Goal: Navigation & Orientation: Find specific page/section

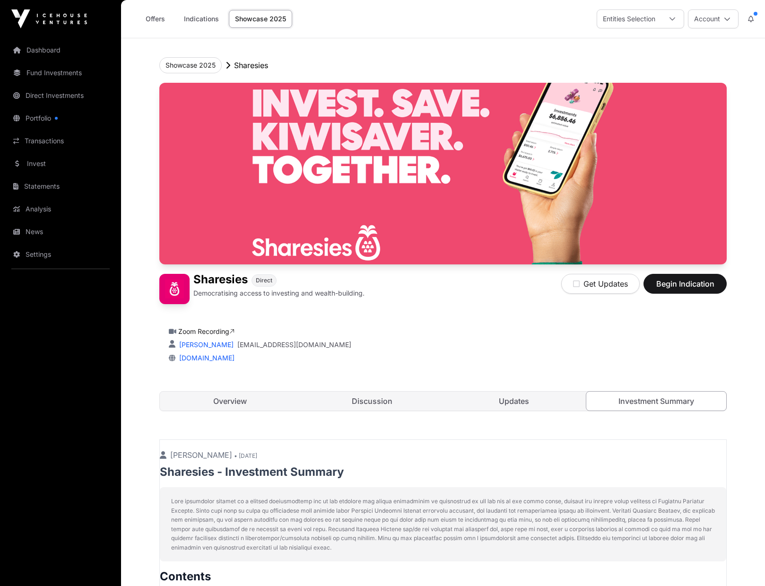
click at [253, 401] on link "Overview" at bounding box center [230, 401] width 140 height 19
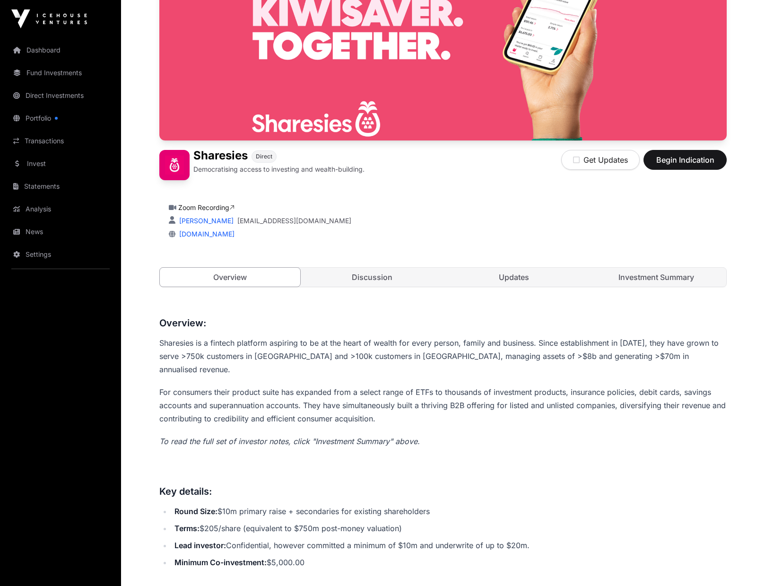
scroll to position [57, 0]
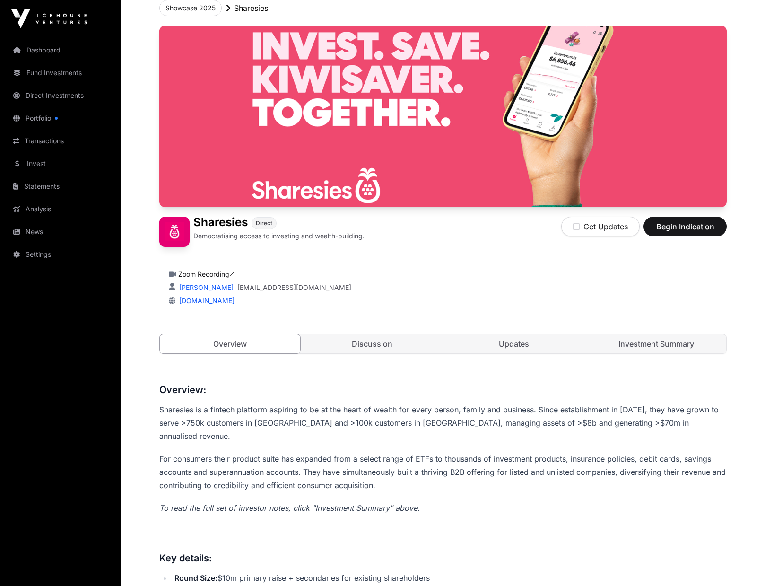
click at [377, 347] on link "Discussion" at bounding box center [372, 343] width 140 height 19
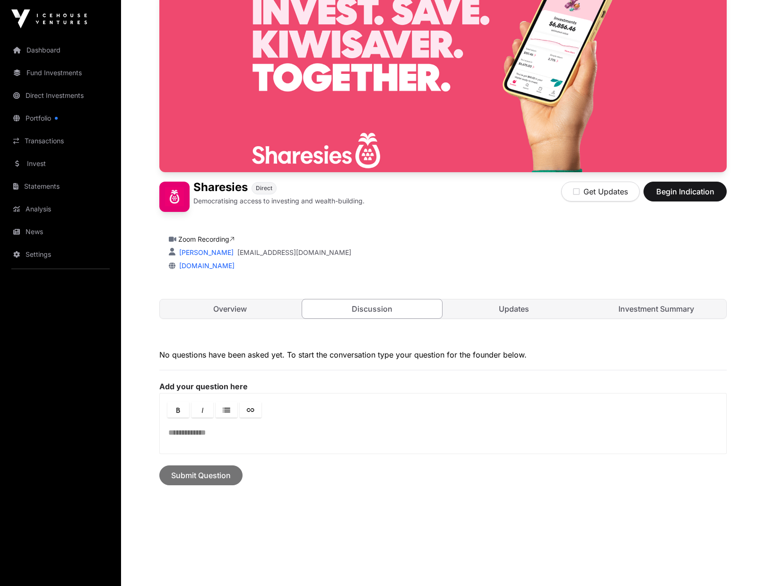
scroll to position [109, 0]
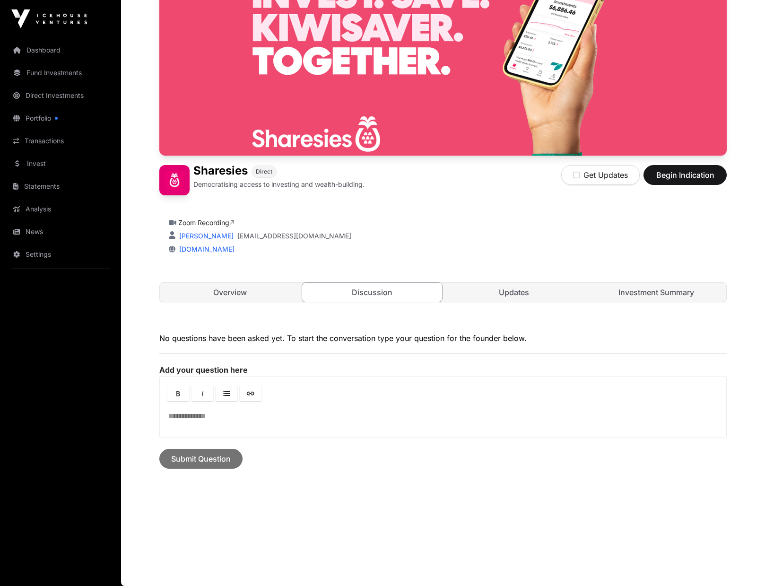
click at [507, 289] on link "Updates" at bounding box center [514, 292] width 140 height 19
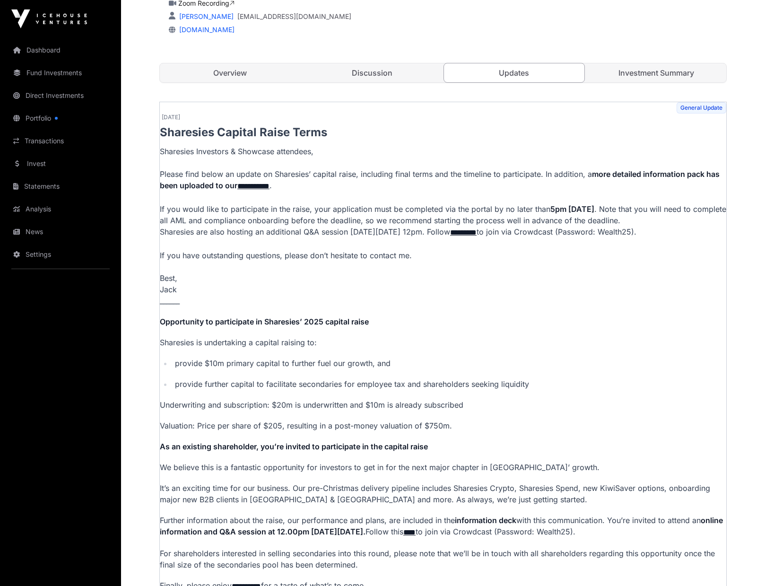
scroll to position [333, 0]
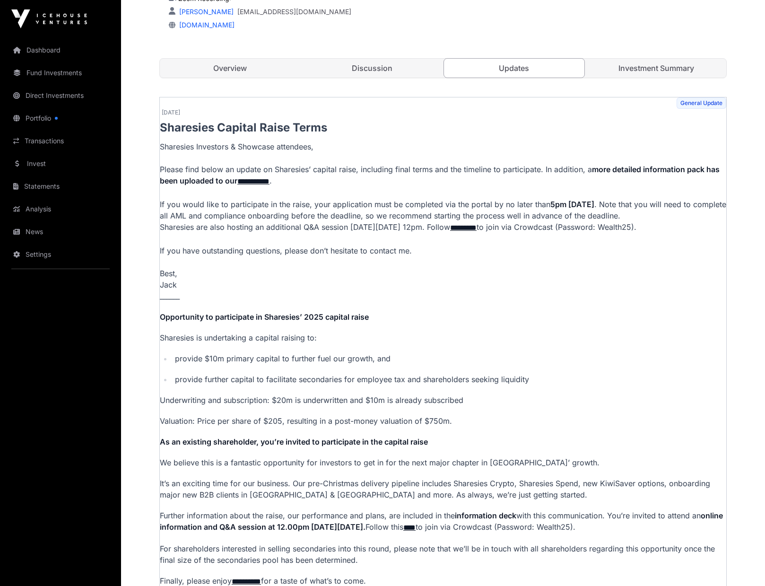
click at [665, 69] on link "Investment Summary" at bounding box center [656, 68] width 140 height 19
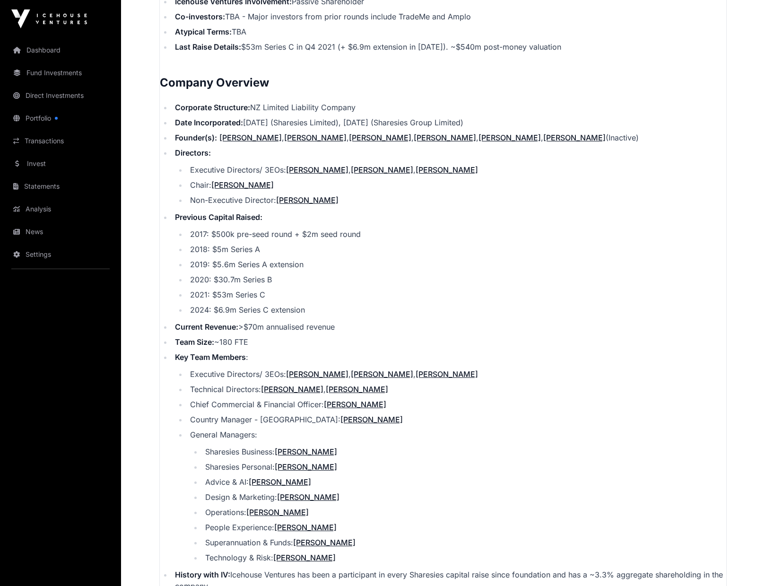
scroll to position [988, 0]
